Goal: Navigation & Orientation: Find specific page/section

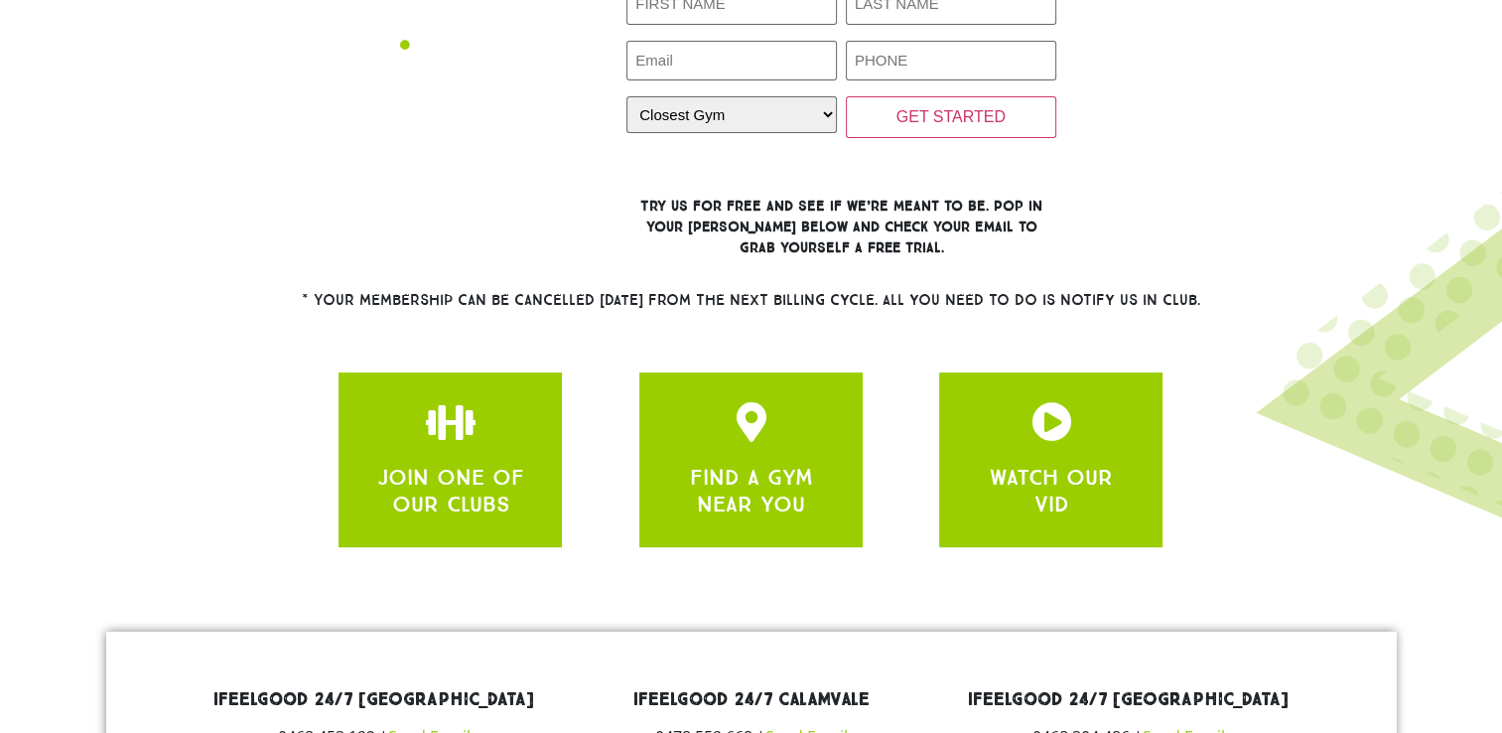
scroll to position [596, 0]
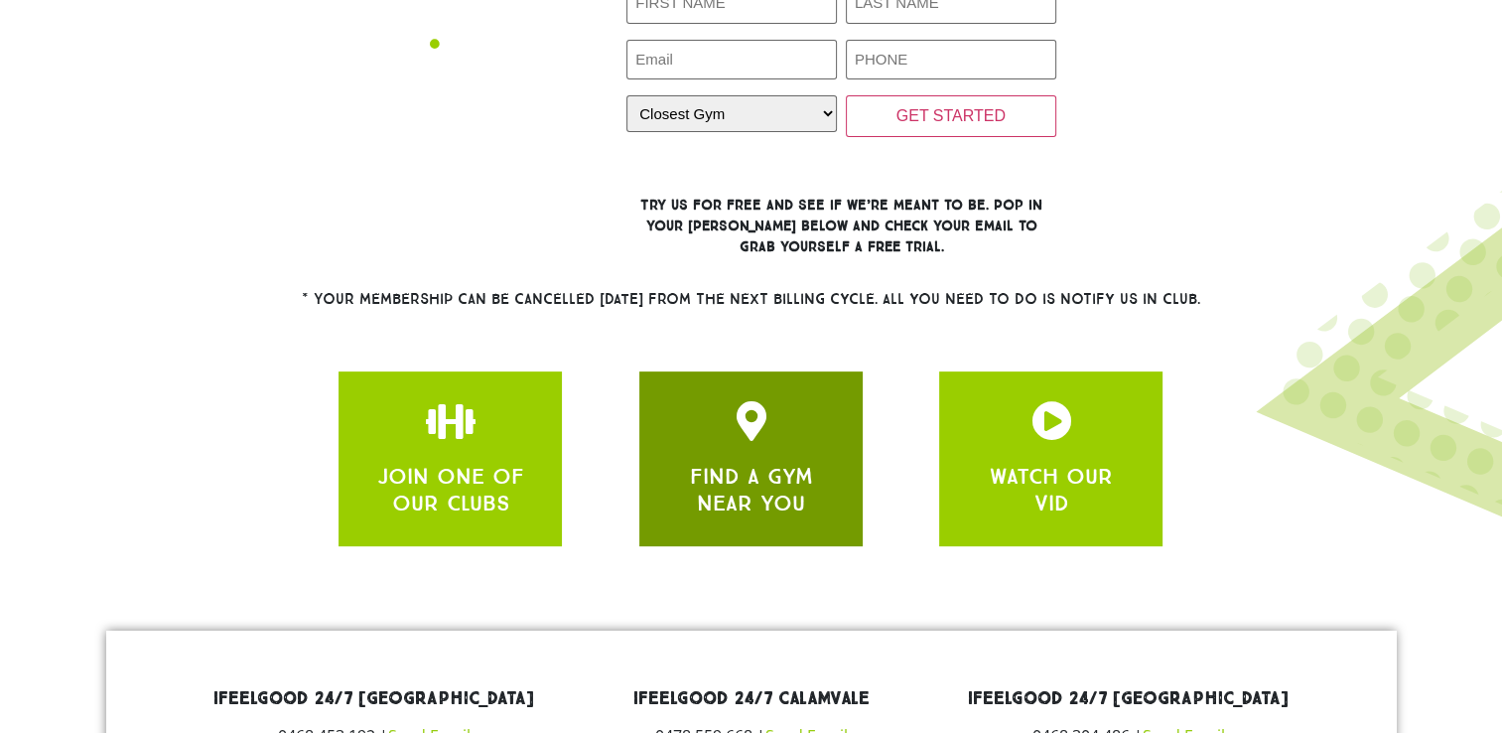
click at [822, 530] on div "FIND A GYM NEAR YOU" at bounding box center [750, 458] width 223 height 175
click at [767, 429] on icon "FIND A GYM NEAR YOU" at bounding box center [751, 421] width 40 height 40
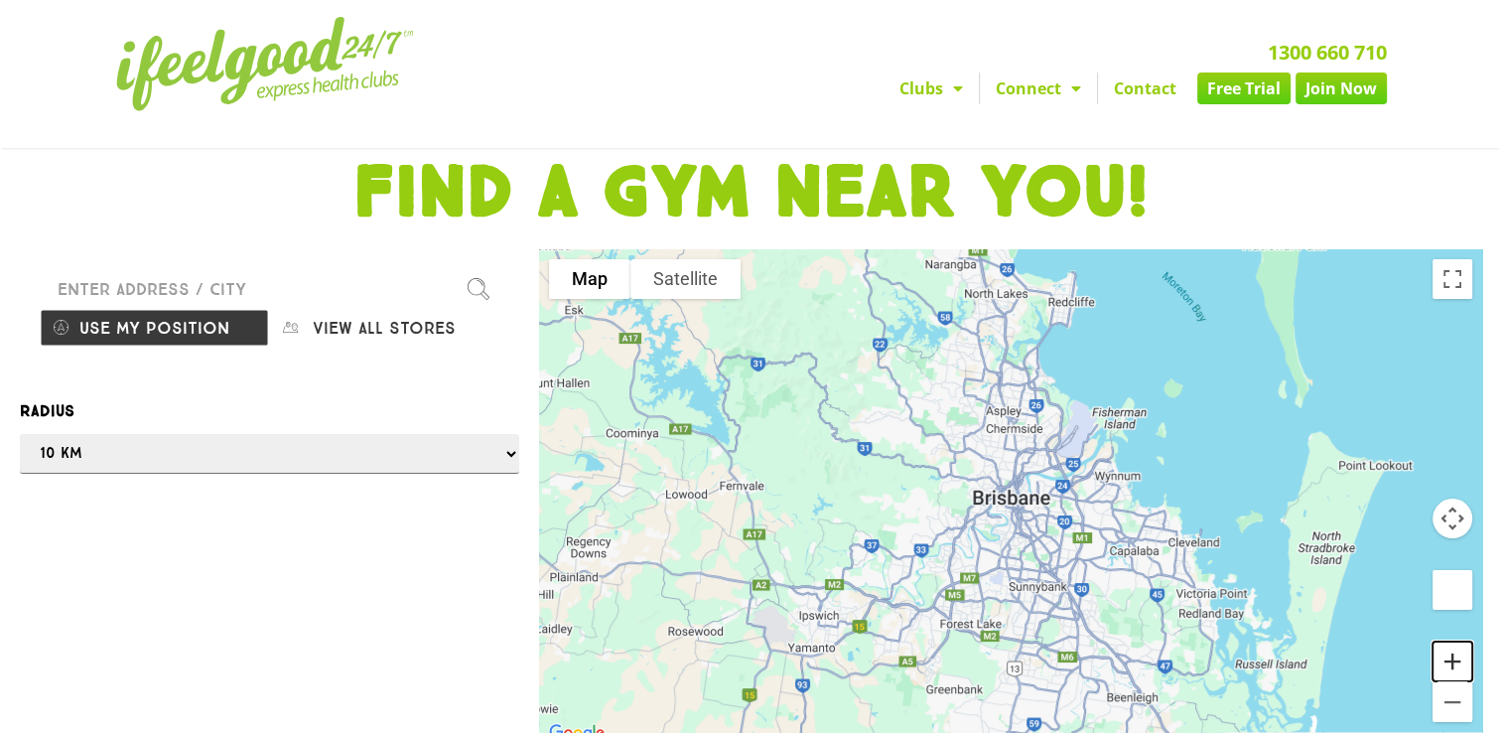
click at [1451, 656] on button "Zoom in" at bounding box center [1453, 661] width 40 height 40
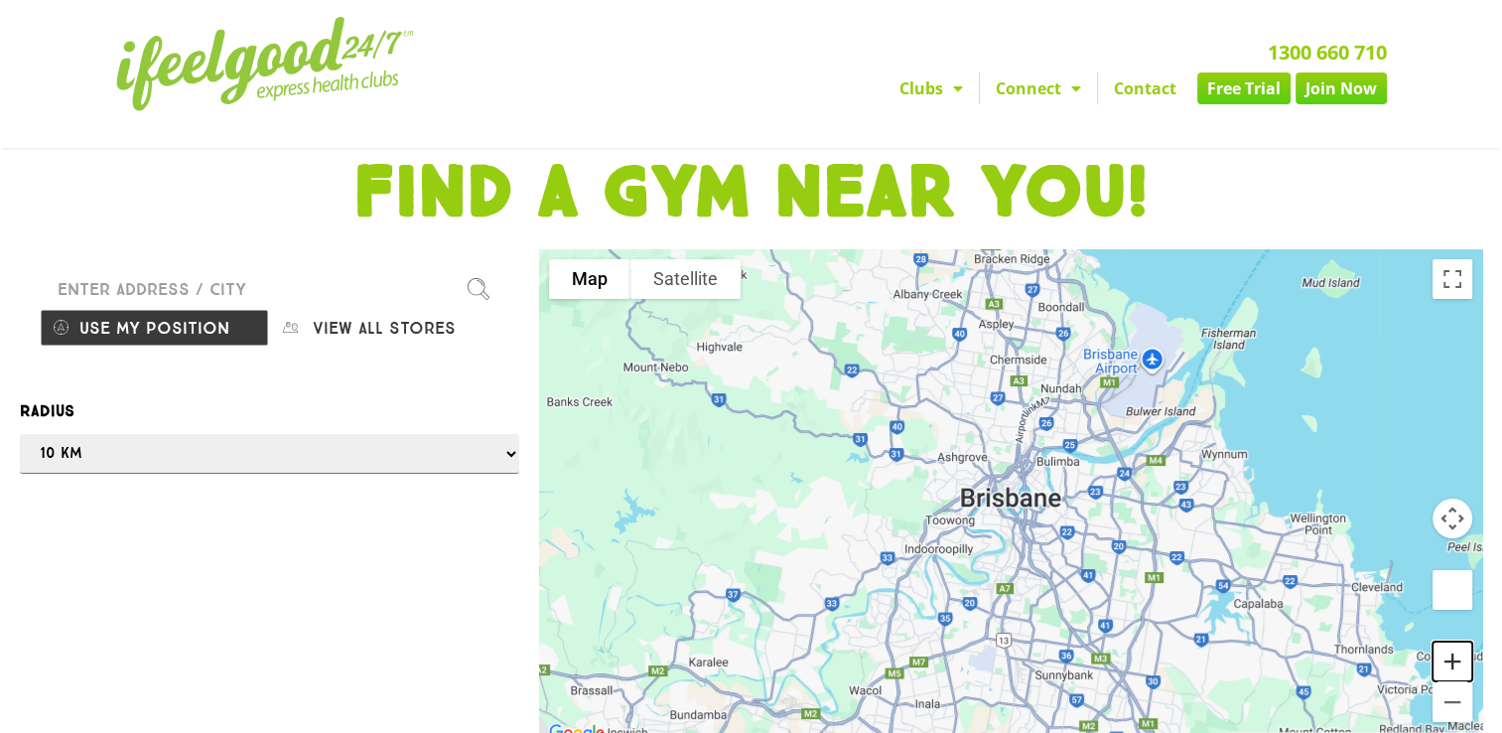
click at [1451, 656] on button "Zoom in" at bounding box center [1453, 661] width 40 height 40
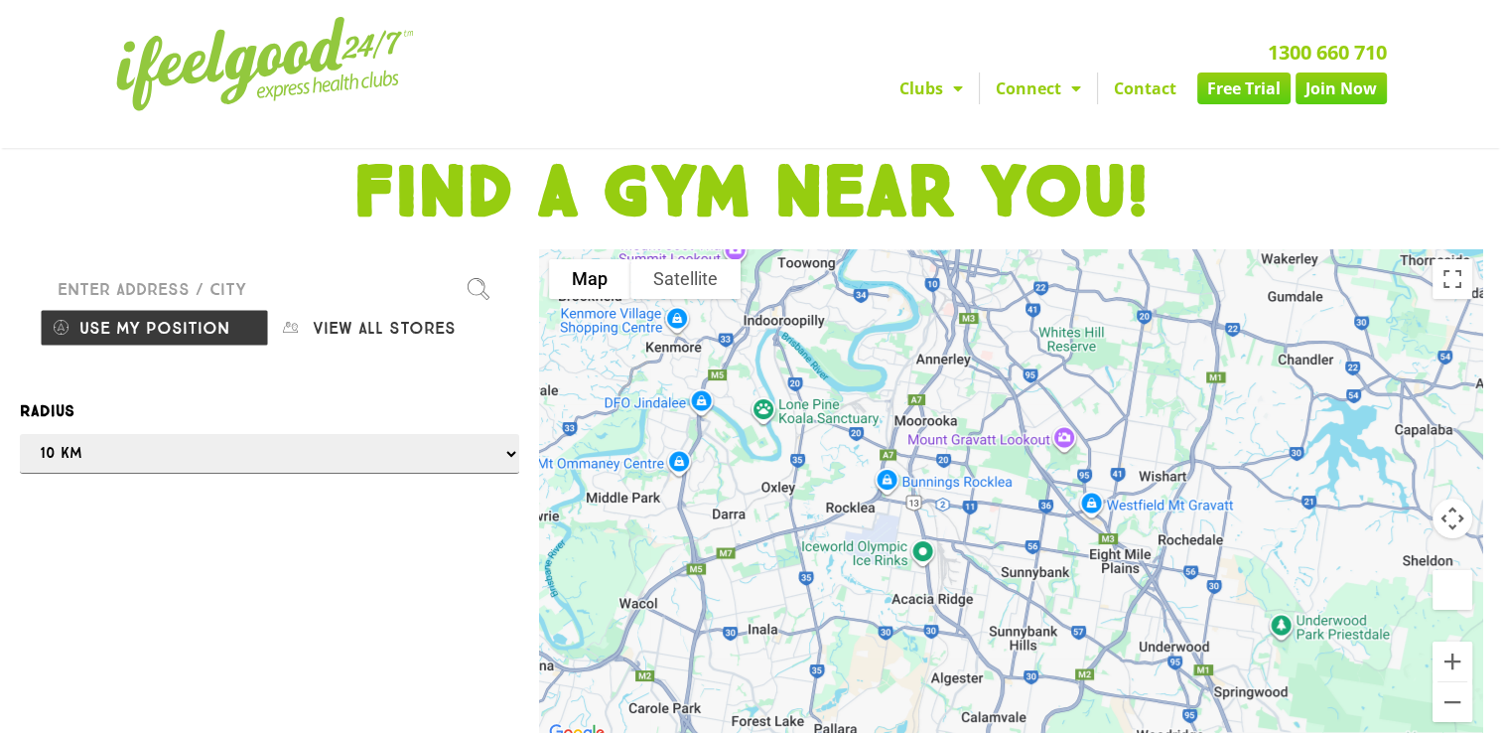
drag, startPoint x: 1235, startPoint y: 642, endPoint x: 1152, endPoint y: 349, distance: 305.5
click at [1152, 349] on div at bounding box center [1010, 497] width 943 height 496
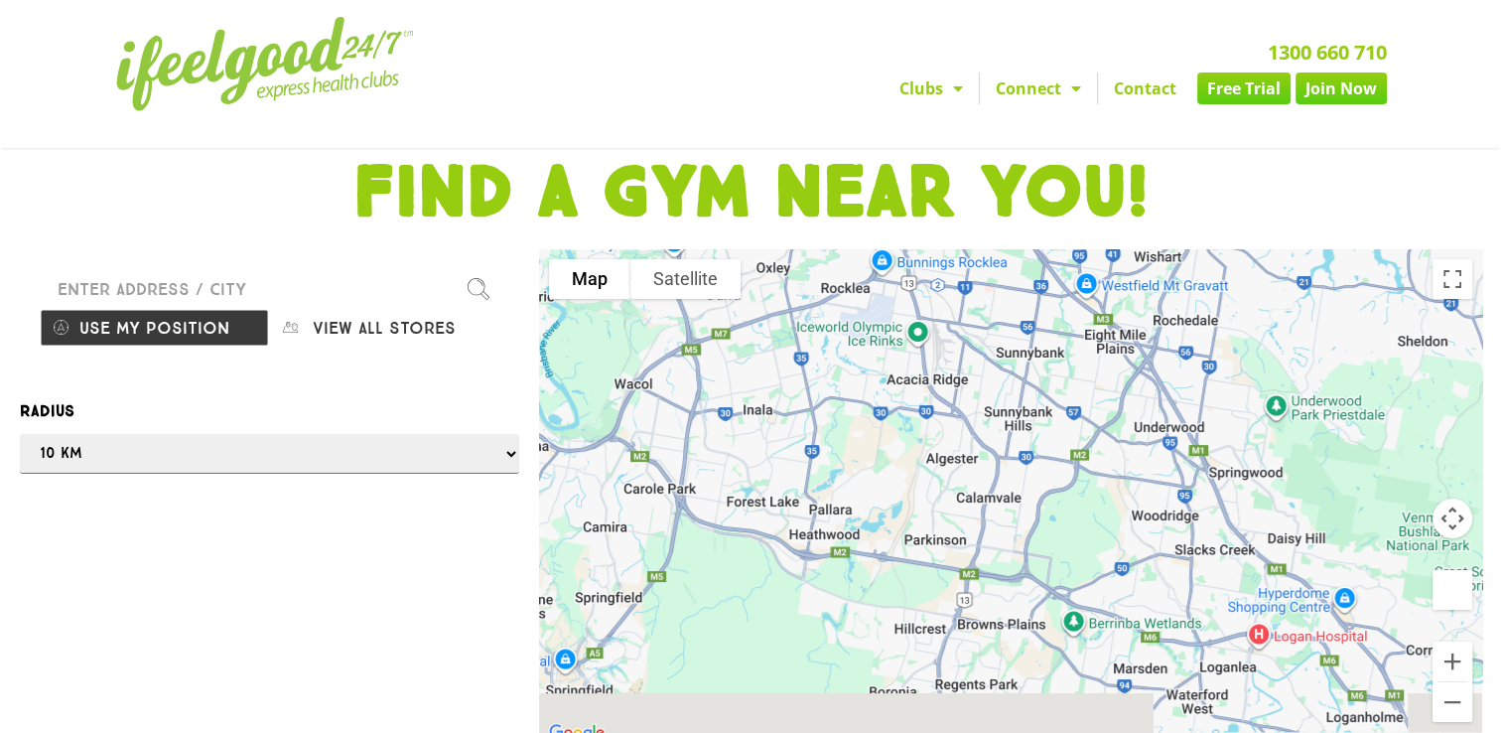
drag, startPoint x: 1192, startPoint y: 664, endPoint x: 1188, endPoint y: 437, distance: 227.4
click at [1188, 437] on div at bounding box center [1010, 497] width 943 height 496
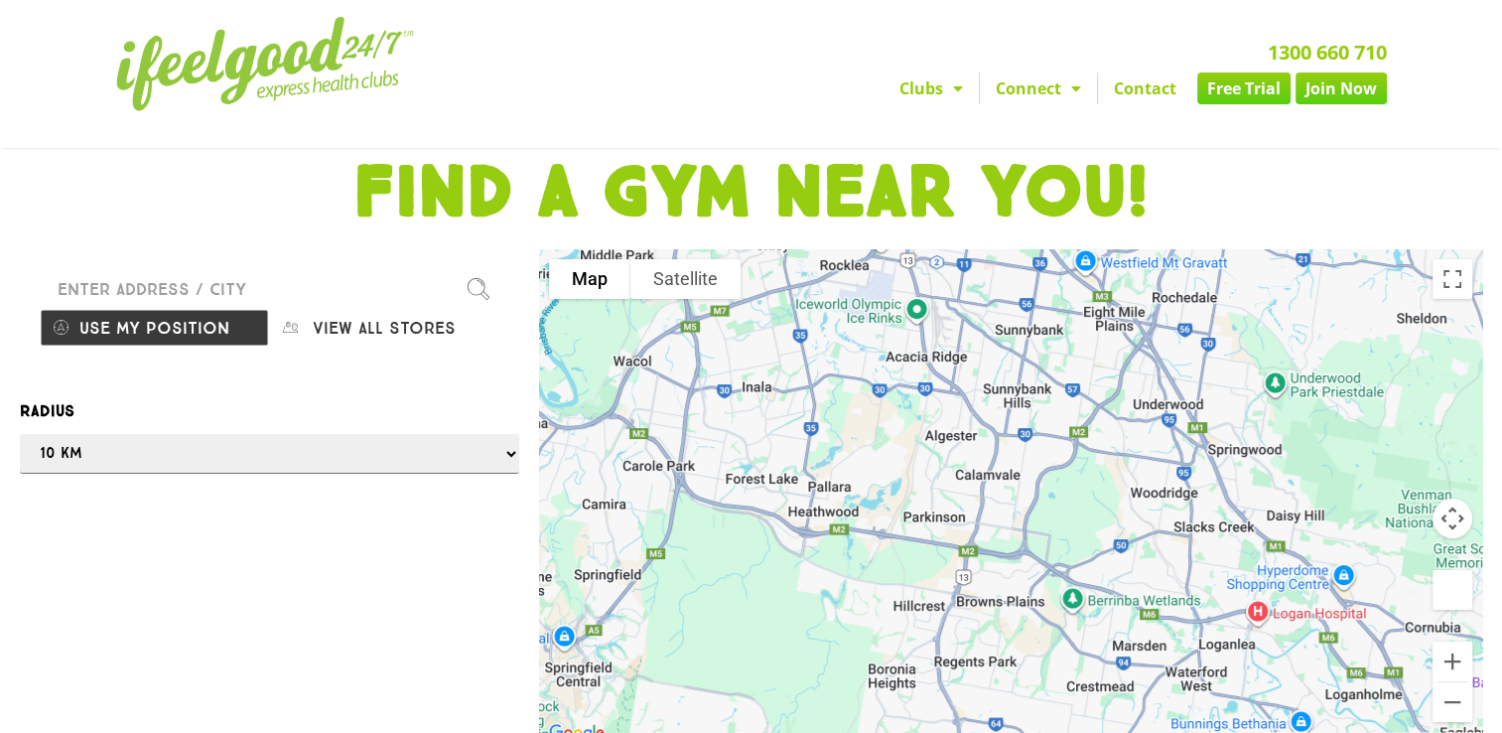
click at [195, 284] on input "Please enter a valid address" at bounding box center [270, 289] width 460 height 40
click at [931, 95] on link "Clubs" at bounding box center [931, 88] width 95 height 32
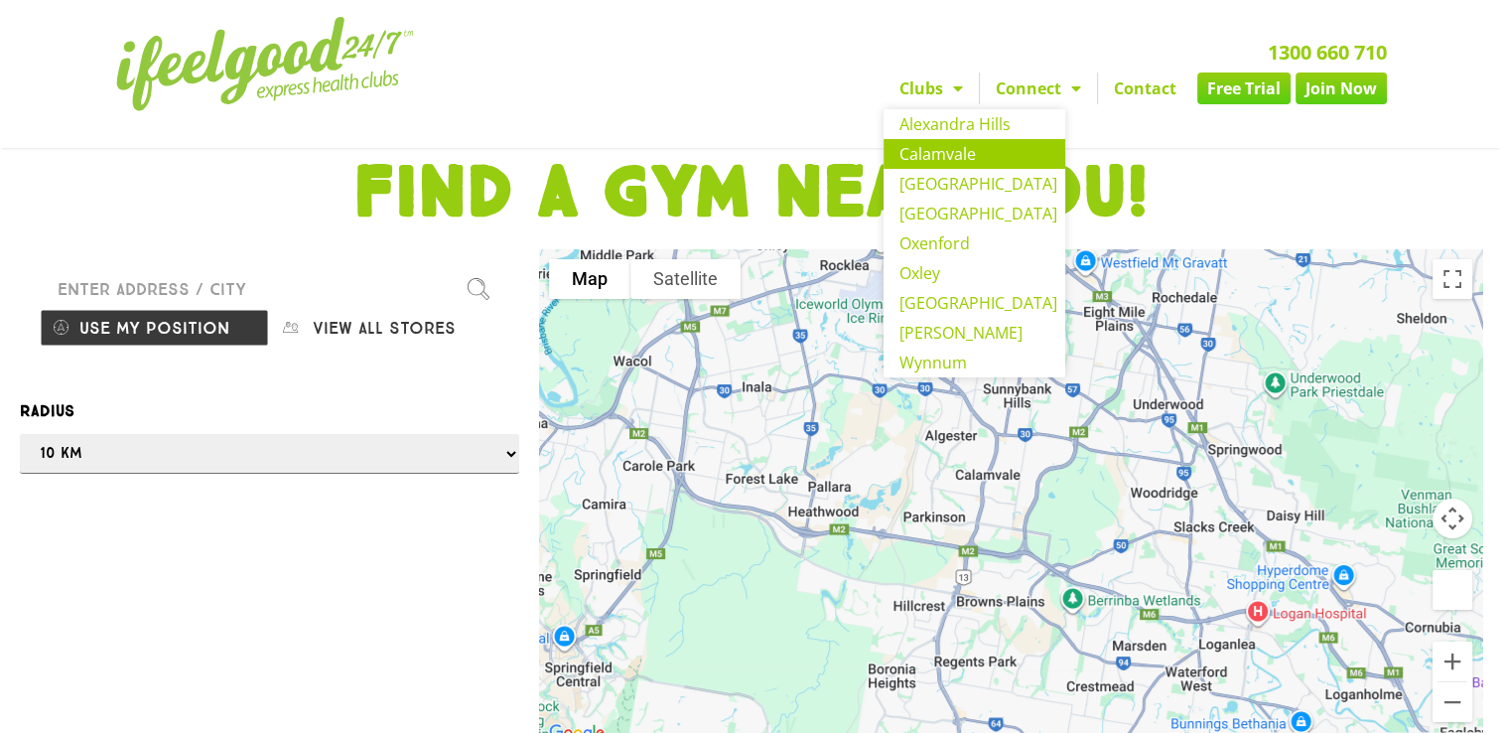
click at [937, 159] on link "Calamvale" at bounding box center [975, 154] width 182 height 30
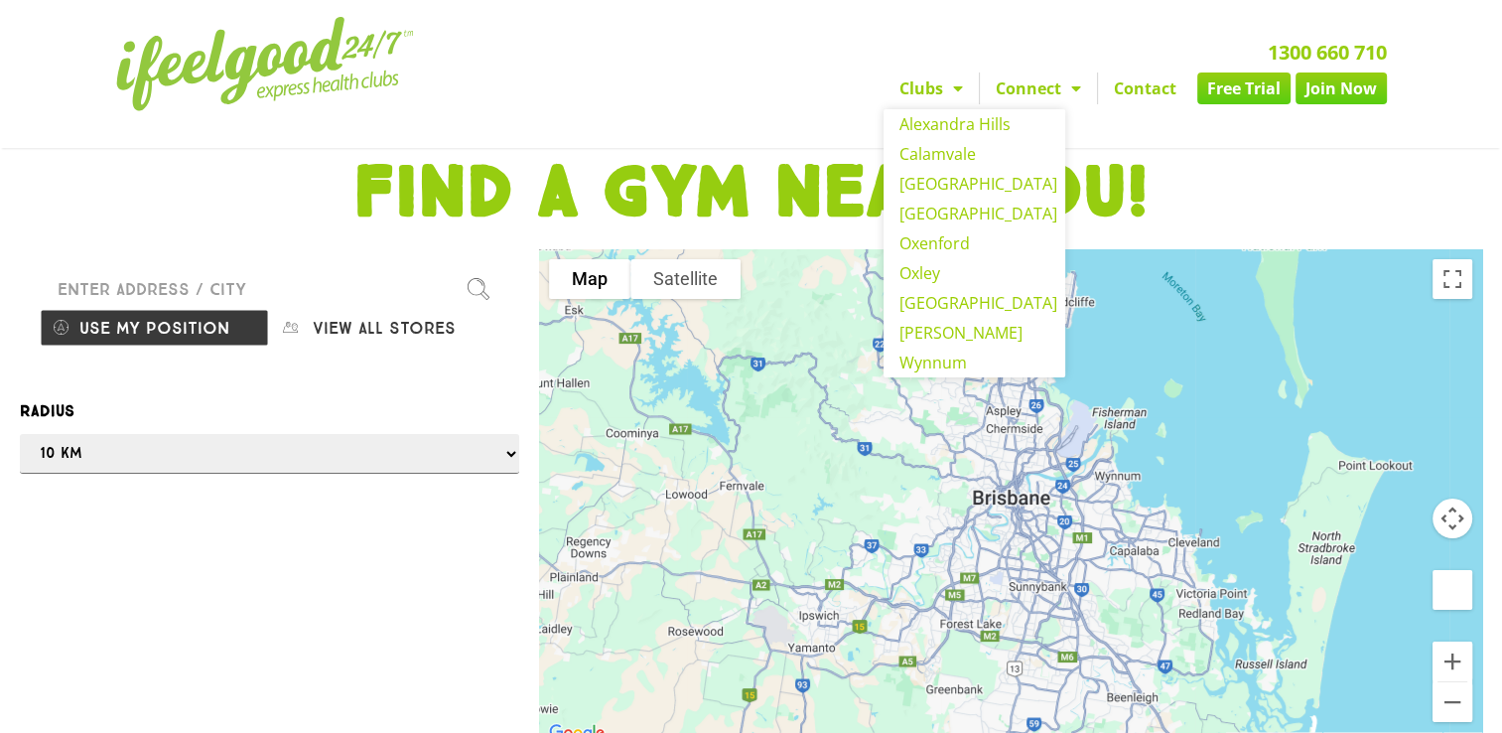
click at [938, 88] on link "Clubs" at bounding box center [931, 88] width 95 height 32
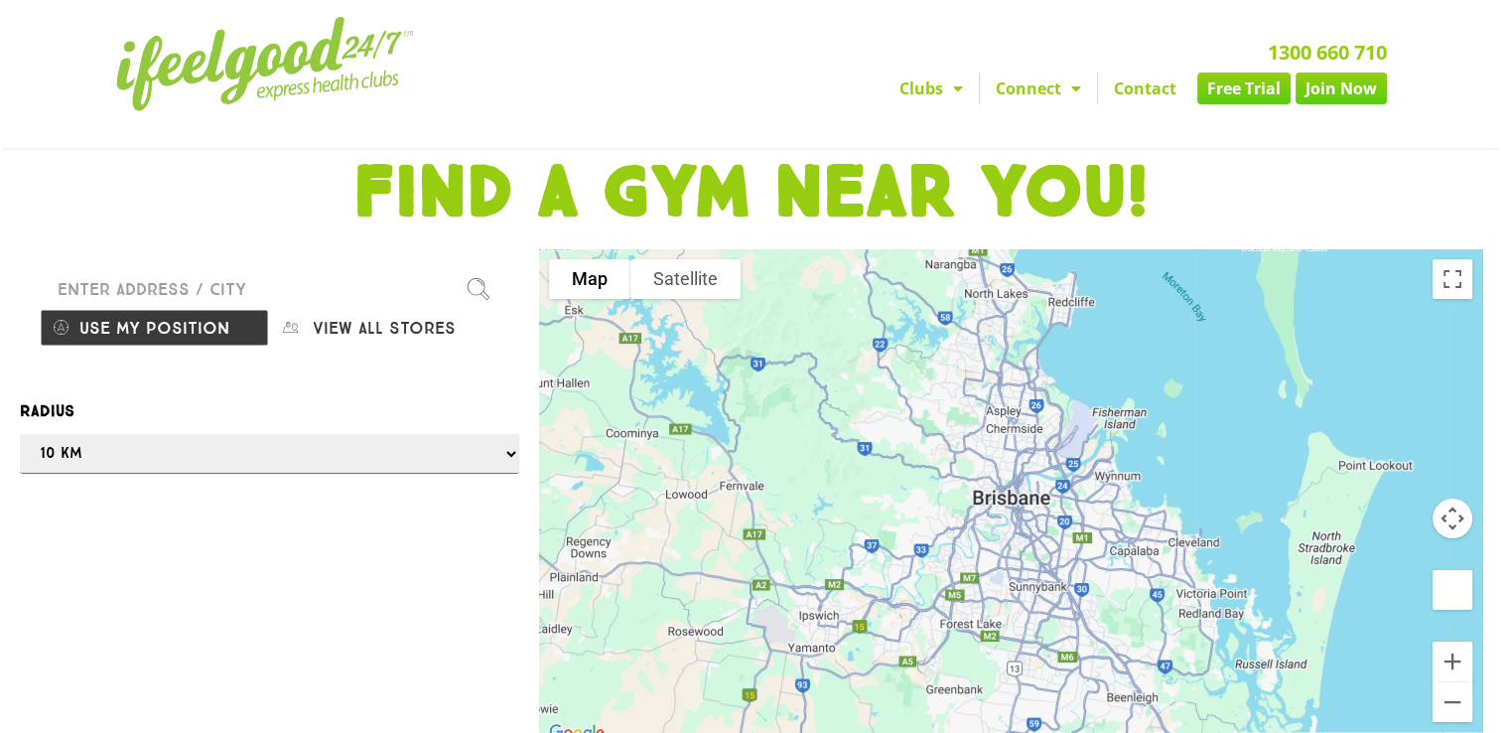
click at [938, 88] on link "Clubs" at bounding box center [931, 88] width 95 height 32
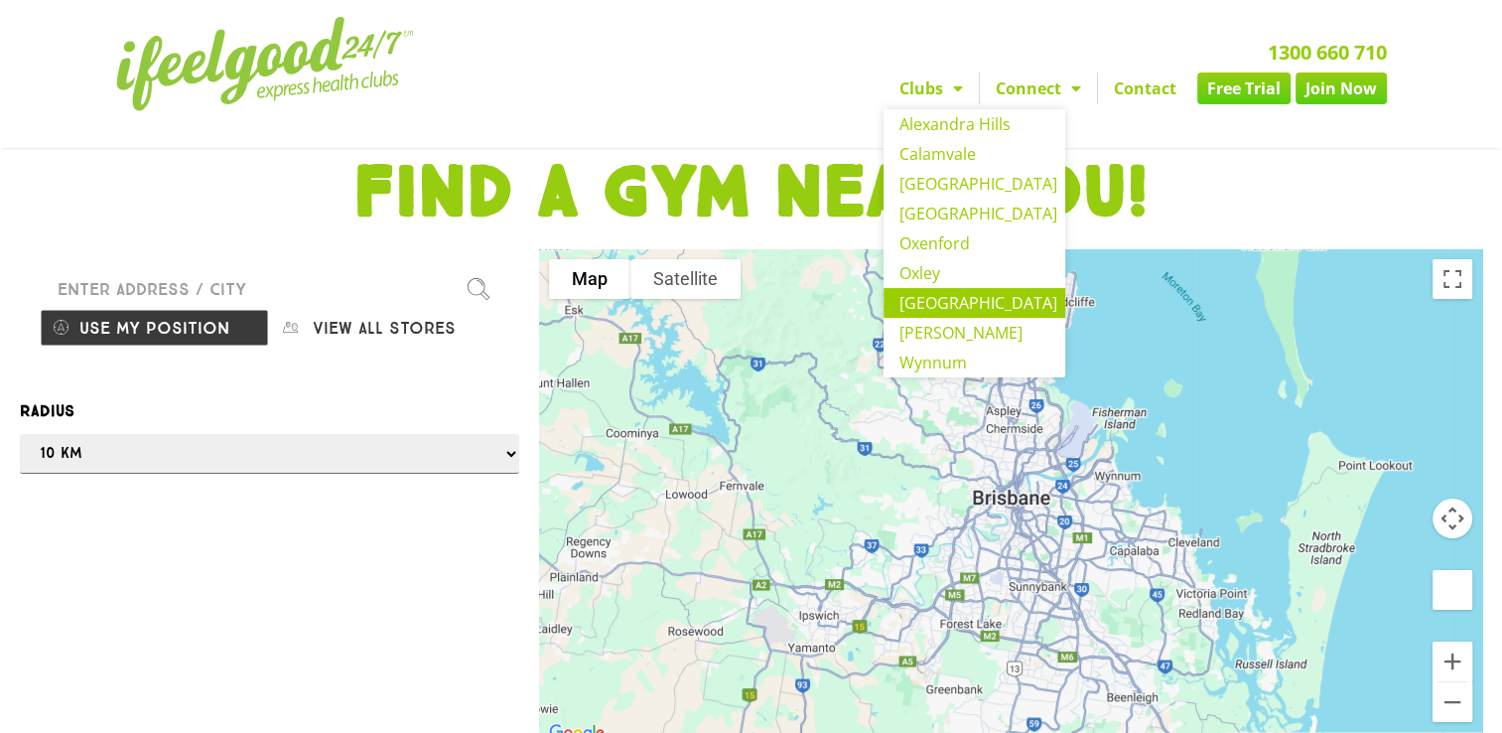
click at [949, 304] on link "[GEOGRAPHIC_DATA]" at bounding box center [975, 303] width 182 height 30
